Goal: Contribute content: Add original content to the website for others to see

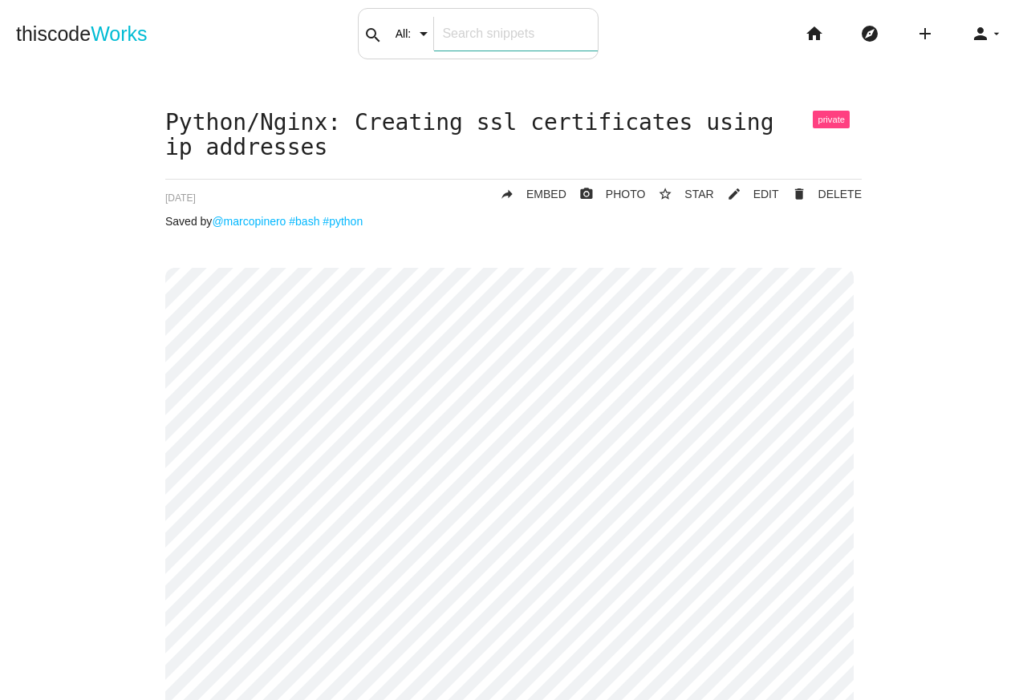
click at [529, 34] on input "text" at bounding box center [515, 34] width 163 height 34
click at [915, 35] on icon "add" at bounding box center [924, 33] width 19 height 51
click at [945, 29] on link "code Snippet" at bounding box center [959, 28] width 112 height 40
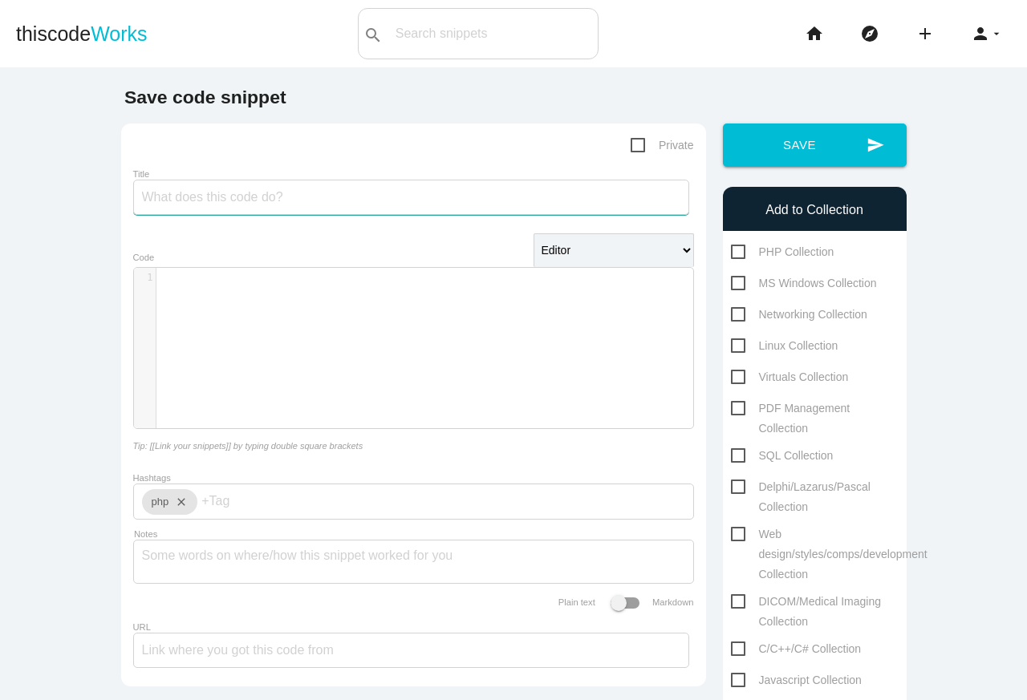
click at [460, 199] on input "Title" at bounding box center [411, 197] width 556 height 35
type input "Ubuntu 24.04: Creating SSL auto signed certificate"
click at [422, 325] on div "​ x 1 ​" at bounding box center [425, 360] width 583 height 185
type textarea "[URL][DOMAIN_NAME]"
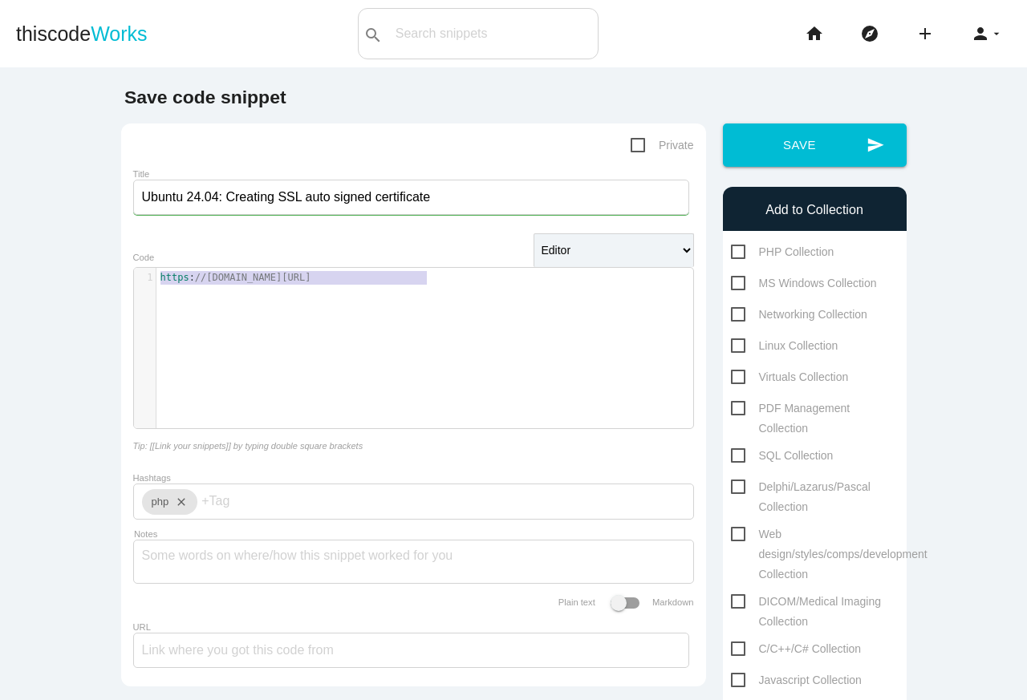
drag, startPoint x: 482, startPoint y: 278, endPoint x: 126, endPoint y: 267, distance: 356.3
click at [133, 267] on div "https://www.kimi.com/chat/d3aifgk7fff1ngc4g030 x 1 https : //www.kimi.com/chat/…" at bounding box center [413, 348] width 561 height 186
click at [915, 22] on icon "add" at bounding box center [924, 33] width 19 height 51
click at [923, 63] on icon "link" at bounding box center [925, 69] width 19 height 18
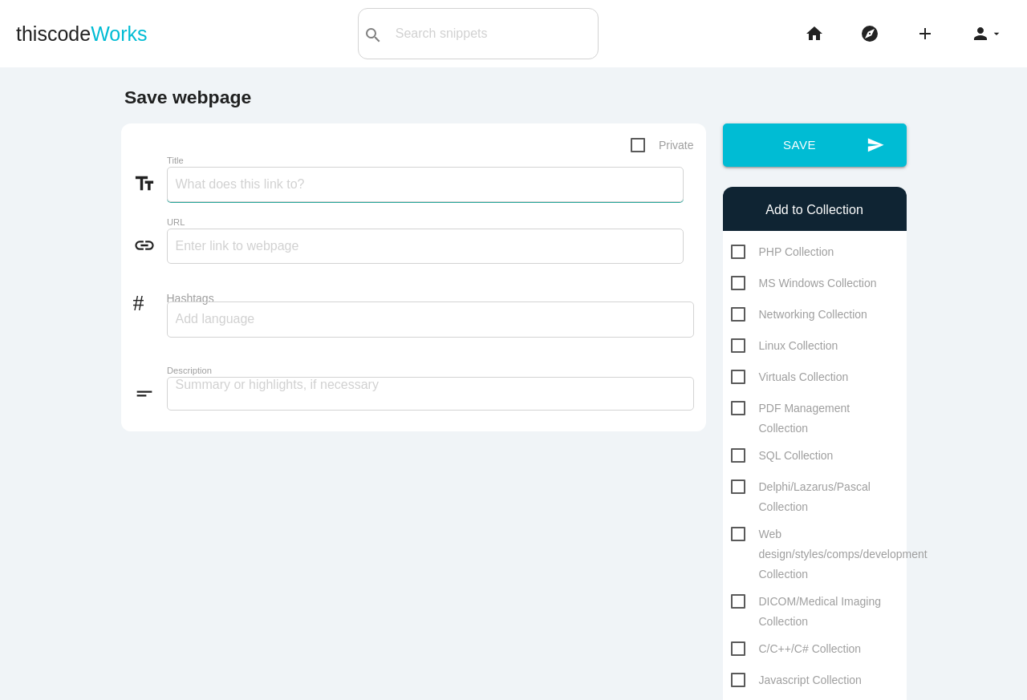
click at [451, 185] on input "Title" at bounding box center [425, 184] width 517 height 35
type input "Ubuntu 24.04: Creating NGINX ssl self signed certificate"
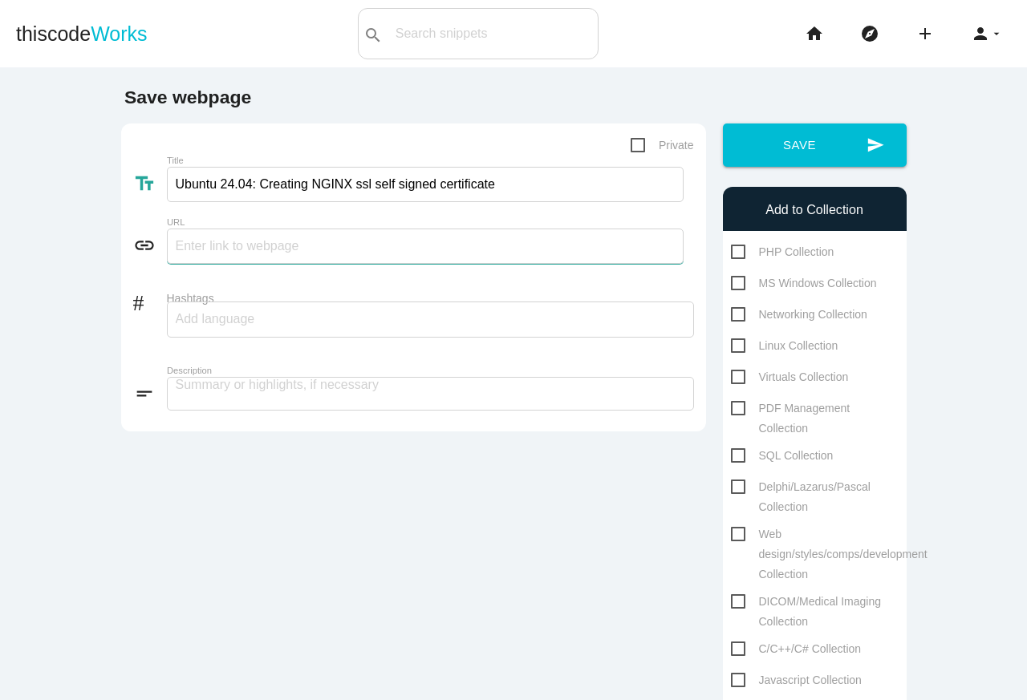
click at [439, 241] on input "text" at bounding box center [425, 246] width 517 height 35
paste input "https://www.kimi.com/chat/d3aifgk7fff1ngc4g030"
type input "https://www.kimi.com/chat/d3aifgk7fff1ngc4g030"
click at [406, 321] on div at bounding box center [430, 320] width 527 height 36
type input "nginx"
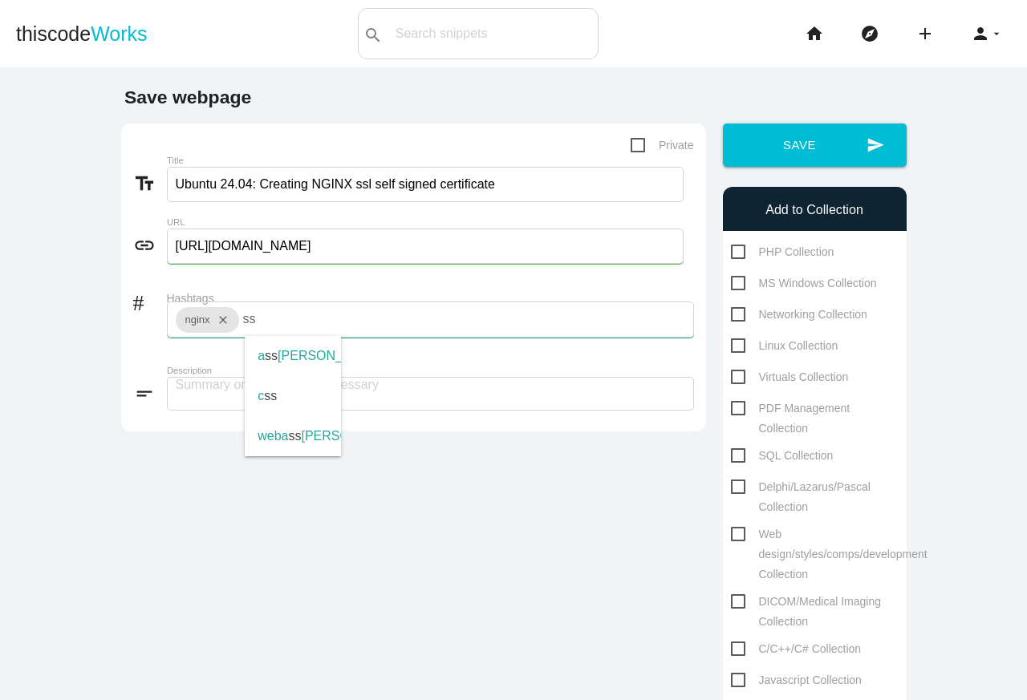
type input "ssl"
type input "open-ssl"
click at [631, 148] on span "Private" at bounding box center [662, 146] width 63 height 20
click at [631, 146] on input "Private" at bounding box center [636, 141] width 10 height 10
checkbox input "true"
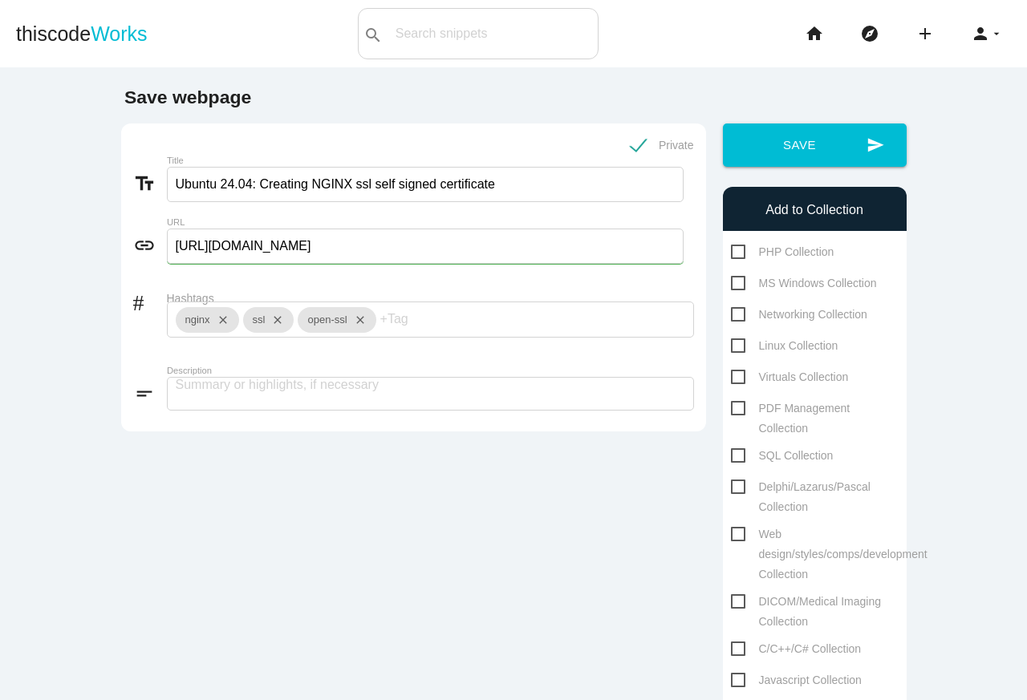
click at [786, 313] on span "Networking Collection" at bounding box center [799, 315] width 136 height 20
click at [741, 313] on input "Networking Collection" at bounding box center [736, 310] width 10 height 10
checkbox input "true"
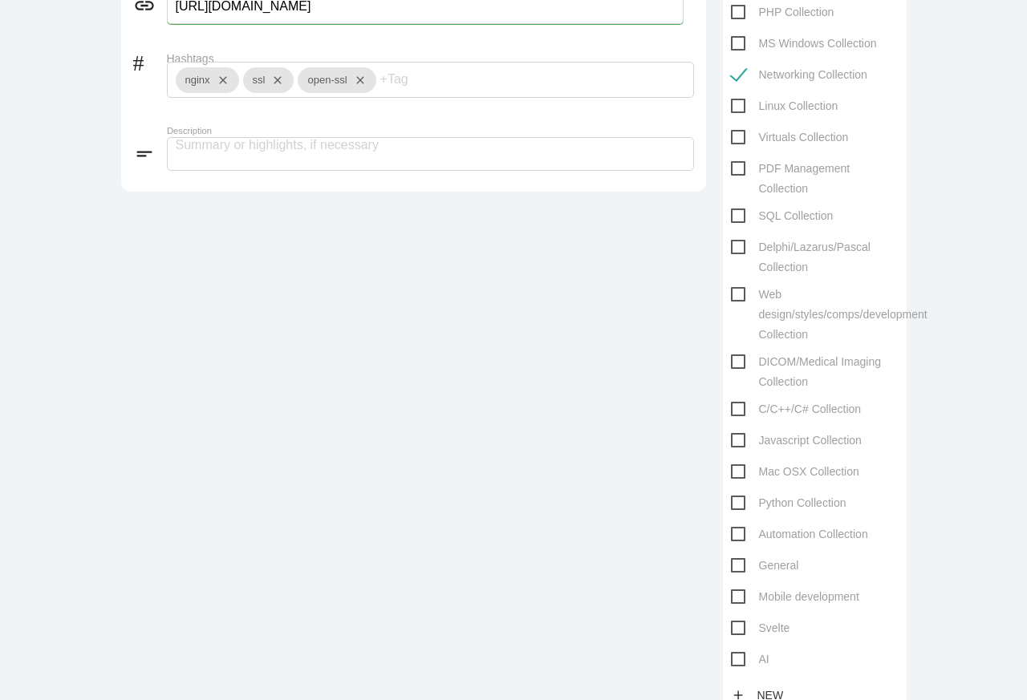
scroll to position [241, 0]
click at [767, 295] on span "Web design/styles/comps/development Collection" at bounding box center [829, 293] width 197 height 20
click at [741, 294] on input "Web design/styles/comps/development Collection" at bounding box center [736, 288] width 10 height 10
checkbox input "true"
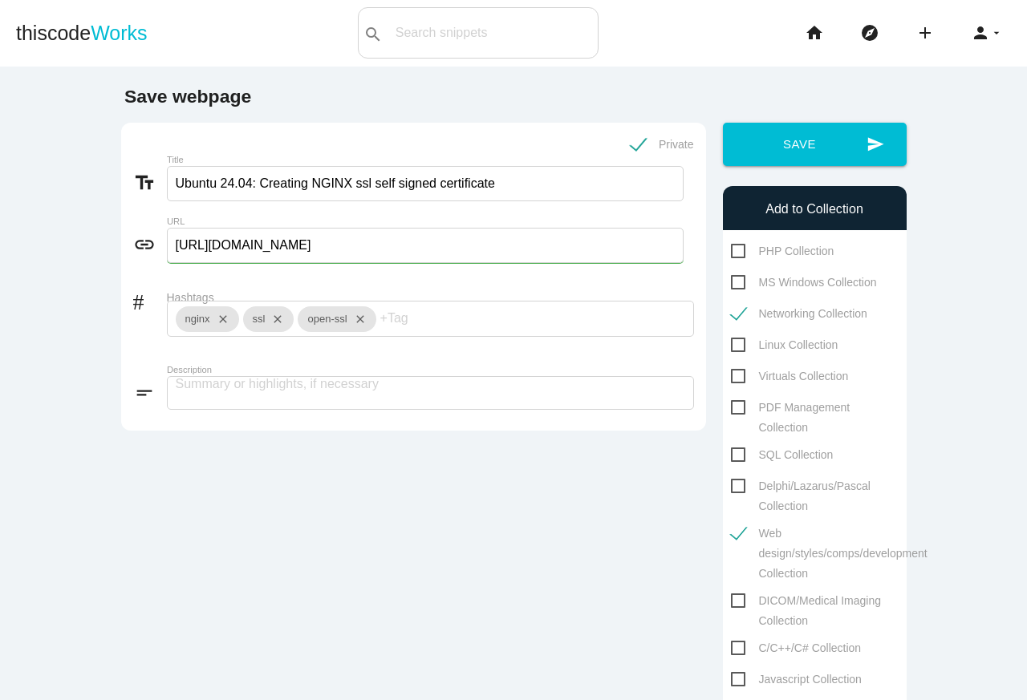
scroll to position [0, 0]
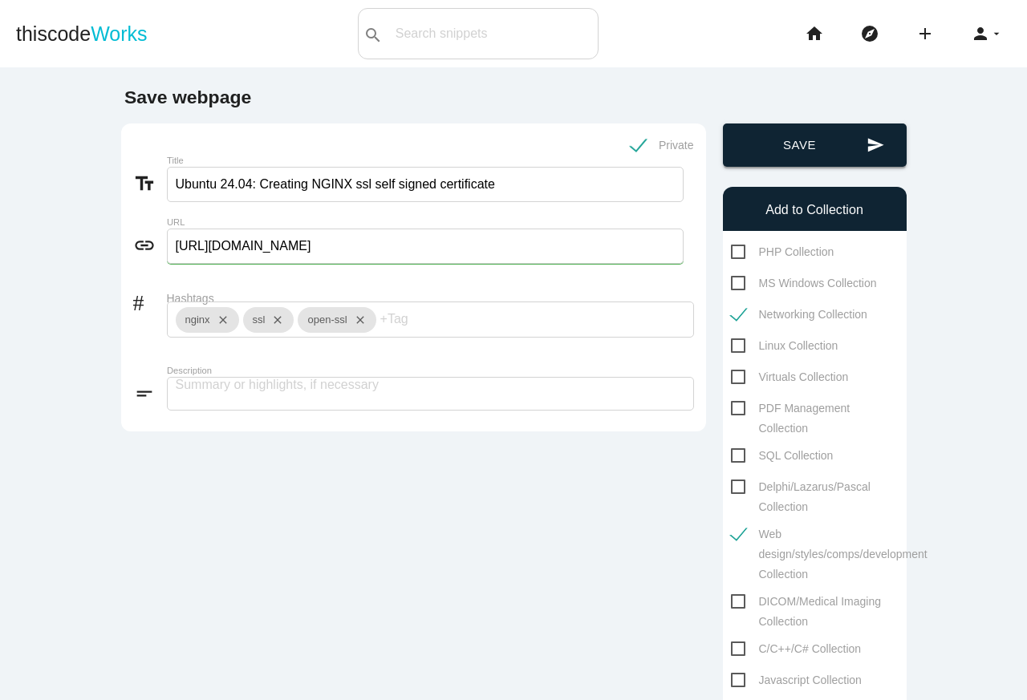
click at [826, 145] on button "send Save" at bounding box center [815, 145] width 184 height 43
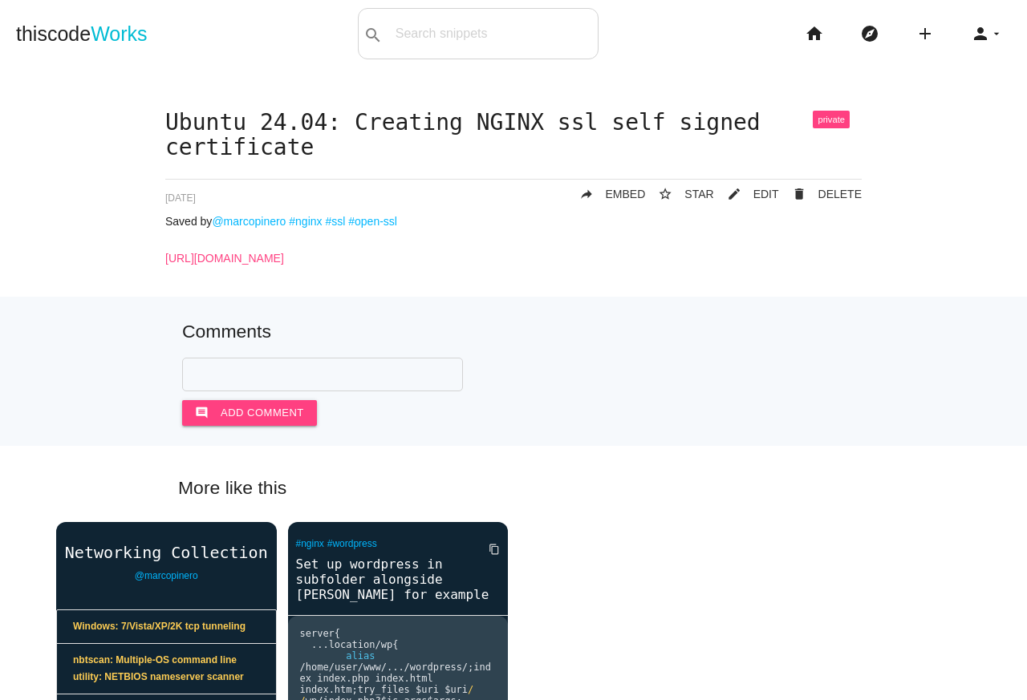
click at [284, 262] on link "[URL][DOMAIN_NAME]" at bounding box center [224, 258] width 119 height 13
